Goal: Entertainment & Leisure: Consume media (video, audio)

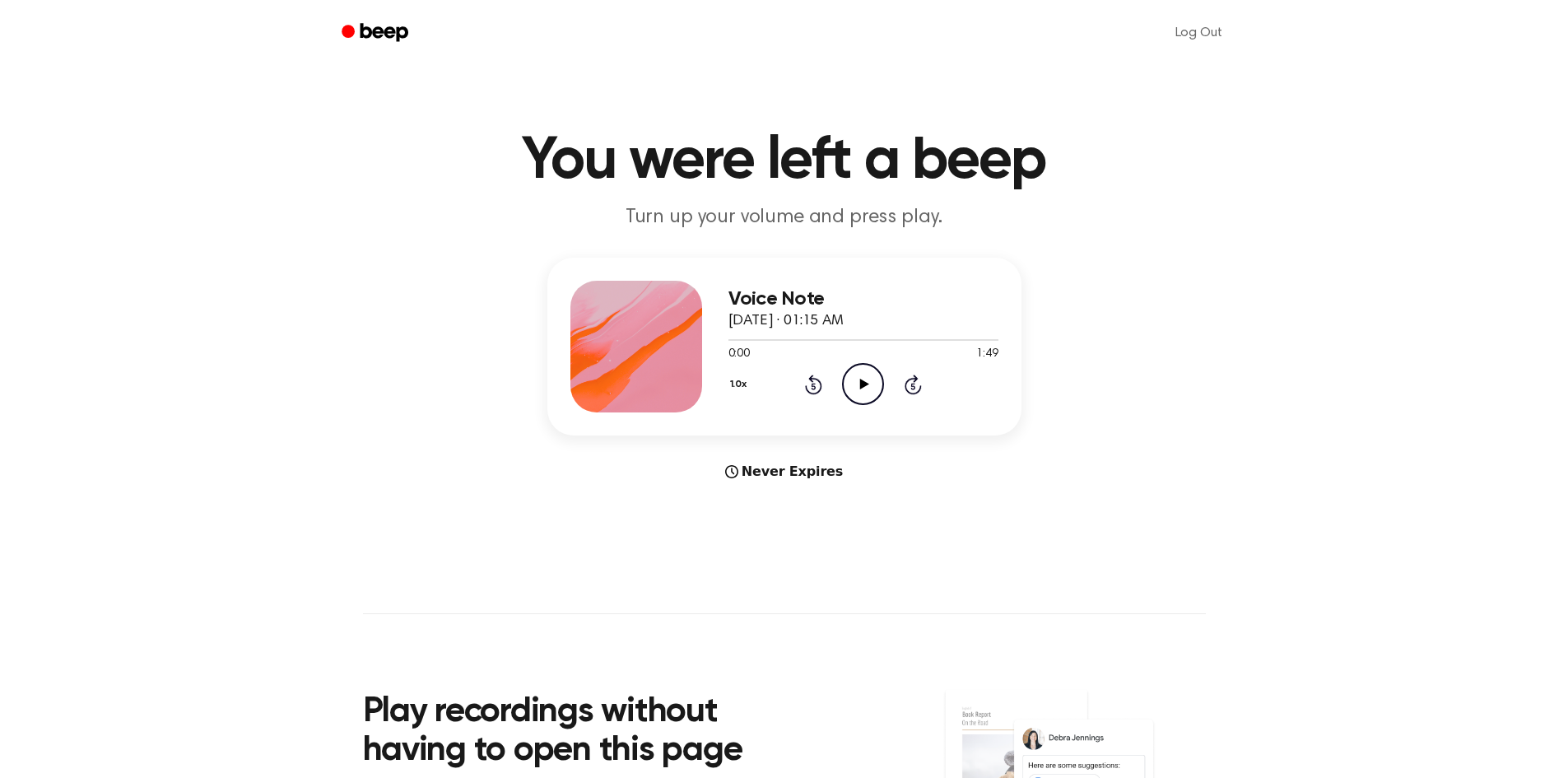
click at [869, 393] on icon "Play Audio" at bounding box center [863, 384] width 42 height 42
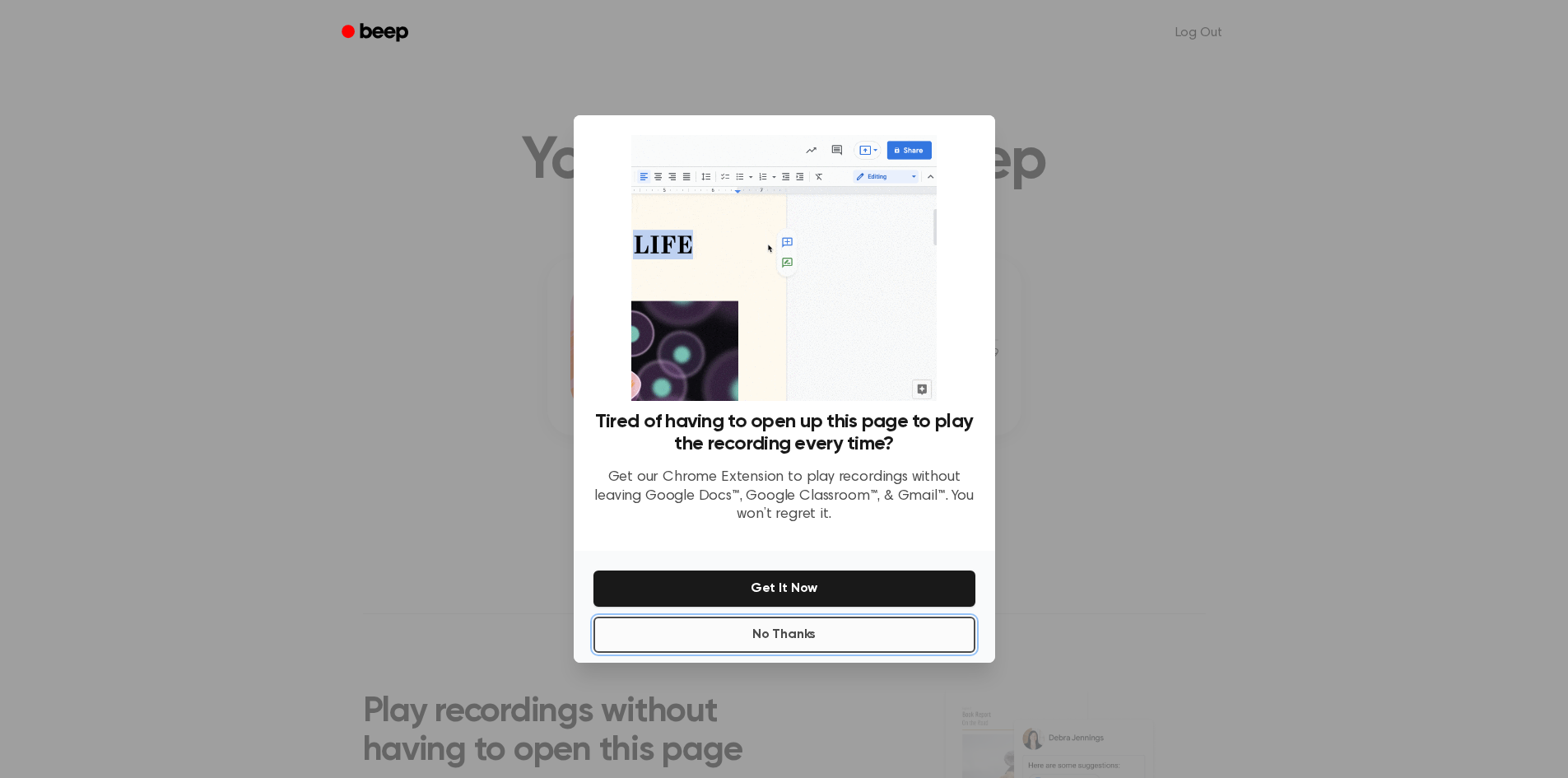
click at [792, 637] on button "No Thanks" at bounding box center [784, 635] width 381 height 36
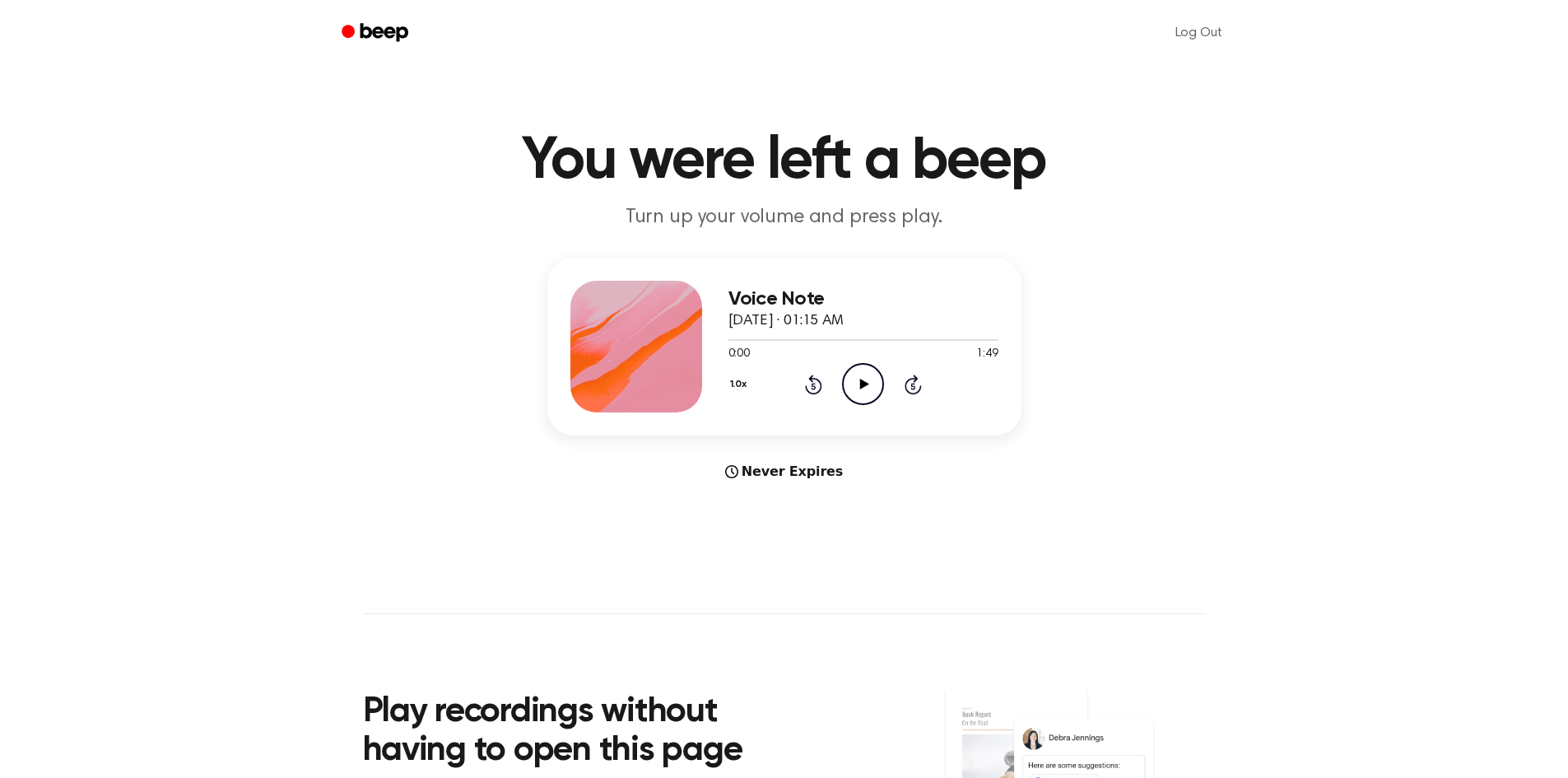
click at [858, 385] on icon "Play Audio" at bounding box center [863, 384] width 42 height 42
click at [868, 378] on icon "Pause Audio" at bounding box center [863, 384] width 42 height 42
drag, startPoint x: 820, startPoint y: 336, endPoint x: 714, endPoint y: 337, distance: 106.0
click at [714, 337] on div "Voice Note [DATE] · 01:15 AM 0:39 1:49 Your browser does not support the [objec…" at bounding box center [784, 346] width 474 height 178
click at [731, 338] on div at bounding box center [863, 339] width 270 height 13
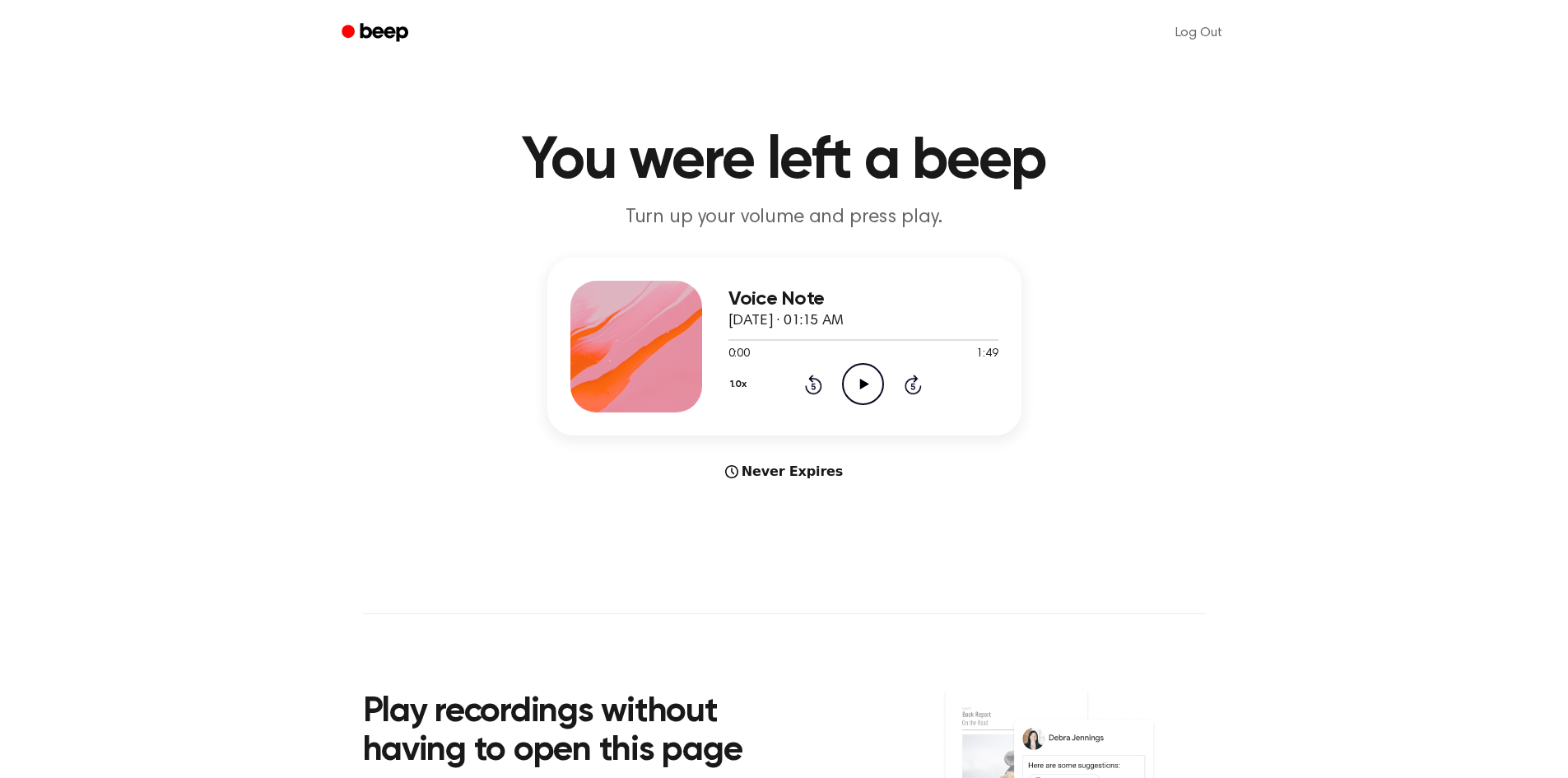
click at [864, 383] on icon at bounding box center [864, 383] width 9 height 11
click at [866, 382] on icon at bounding box center [864, 383] width 9 height 11
click at [867, 381] on icon at bounding box center [863, 383] width 8 height 11
drag, startPoint x: 747, startPoint y: 340, endPoint x: 717, endPoint y: 340, distance: 30.0
click at [717, 340] on div "Voice Note [DATE] · 01:15 AM 0:16 1:49 Your browser does not support the [objec…" at bounding box center [784, 346] width 474 height 178
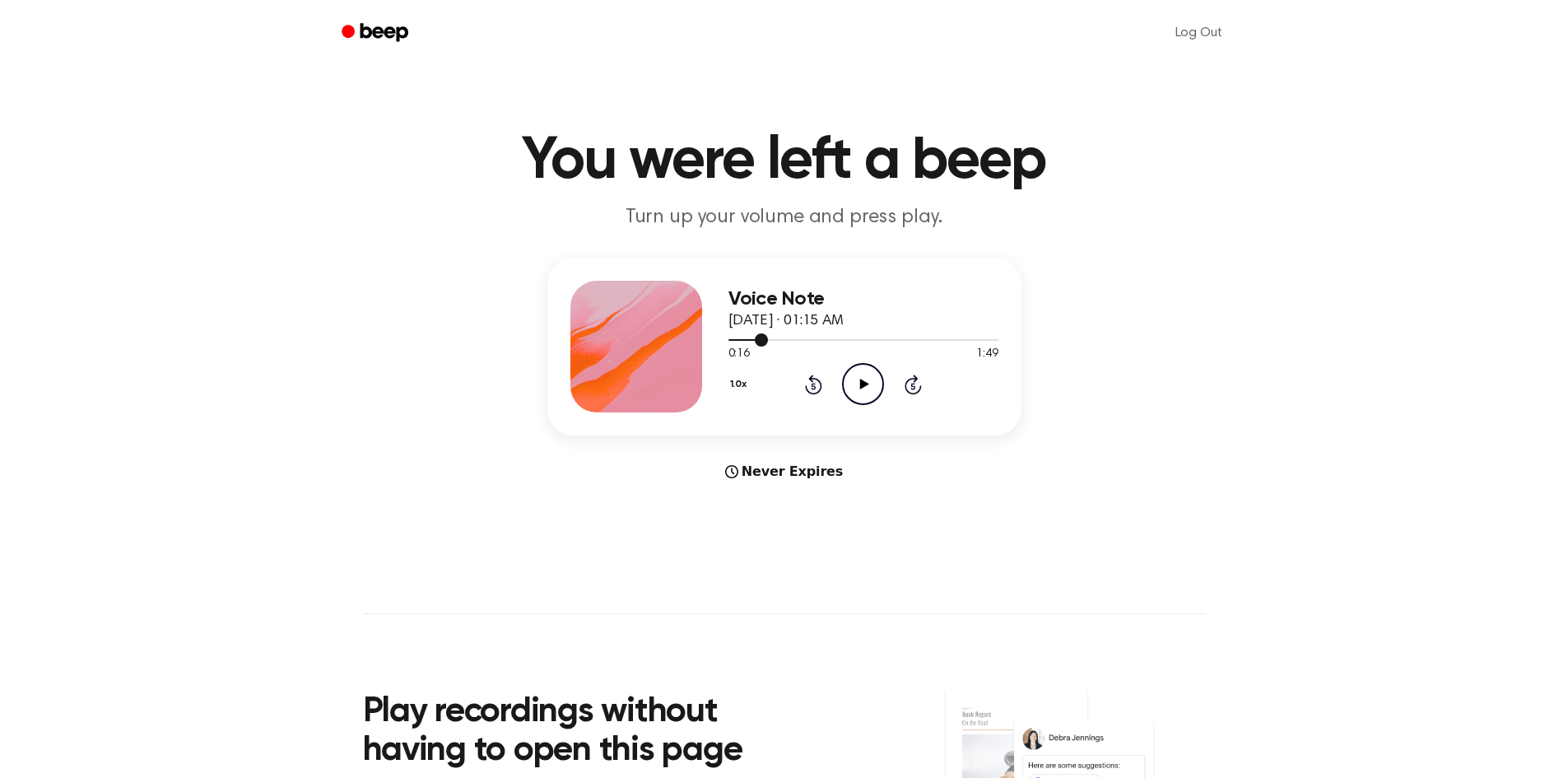
click at [730, 338] on div at bounding box center [863, 339] width 270 height 13
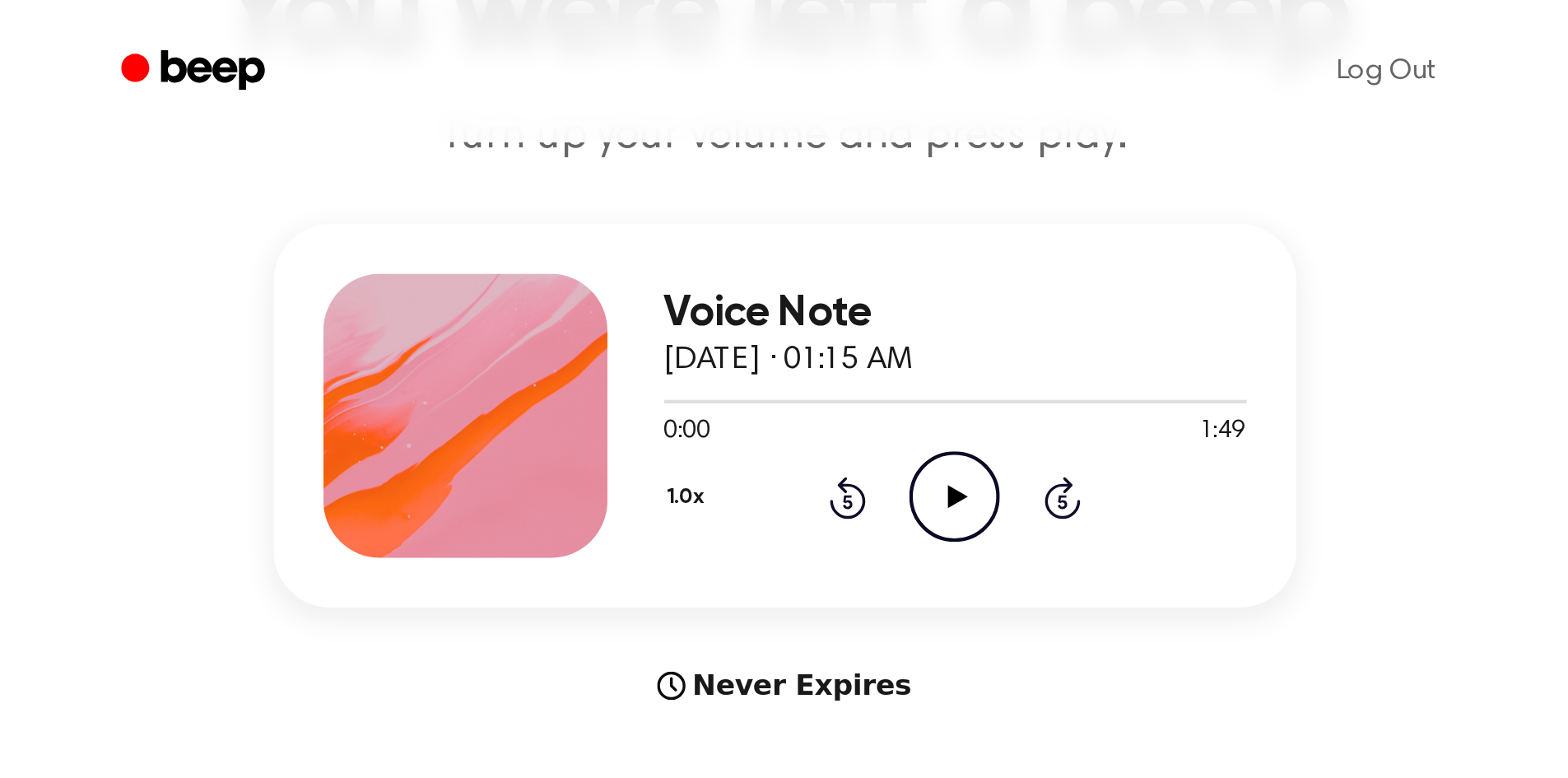
scroll to position [164, 0]
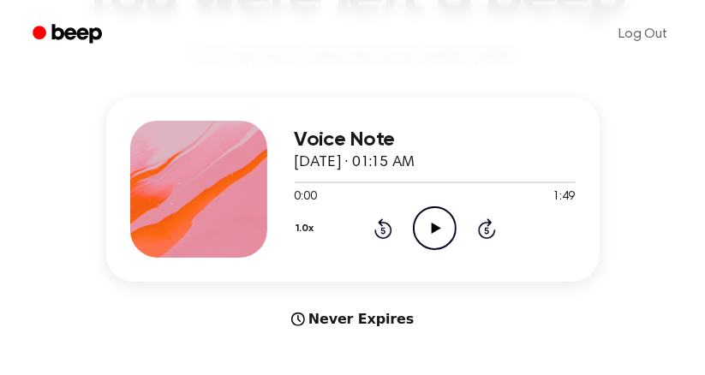
click at [427, 220] on icon "Play Audio" at bounding box center [435, 228] width 44 height 44
click at [441, 225] on icon "Pause Audio" at bounding box center [435, 228] width 44 height 44
click at [401, 182] on div at bounding box center [365, 183] width 140 height 2
click at [431, 221] on icon "Play Audio" at bounding box center [435, 228] width 44 height 44
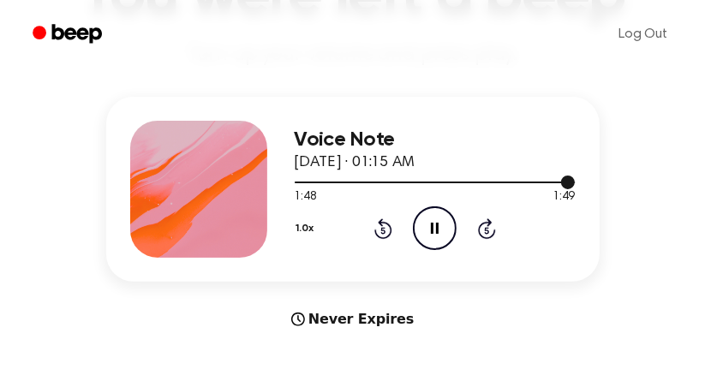
click at [511, 182] on div at bounding box center [435, 183] width 281 height 2
click at [363, 182] on div at bounding box center [435, 183] width 280 height 2
click at [404, 183] on div at bounding box center [435, 182] width 281 height 14
click at [401, 182] on div at bounding box center [435, 183] width 281 height 2
click at [418, 182] on div at bounding box center [435, 182] width 281 height 14
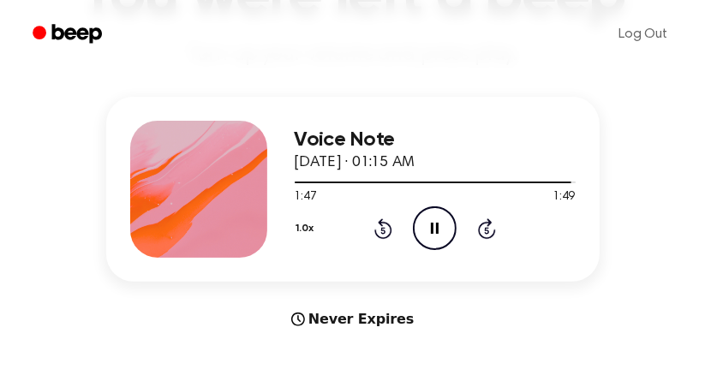
click at [435, 230] on icon "Pause Audio" at bounding box center [435, 228] width 44 height 44
click at [164, 344] on main "You were left a beep Turn up your volume and press play. Voice Note [DATE] · 01…" at bounding box center [352, 367] width 705 height 1076
